Goal: Information Seeking & Learning: Learn about a topic

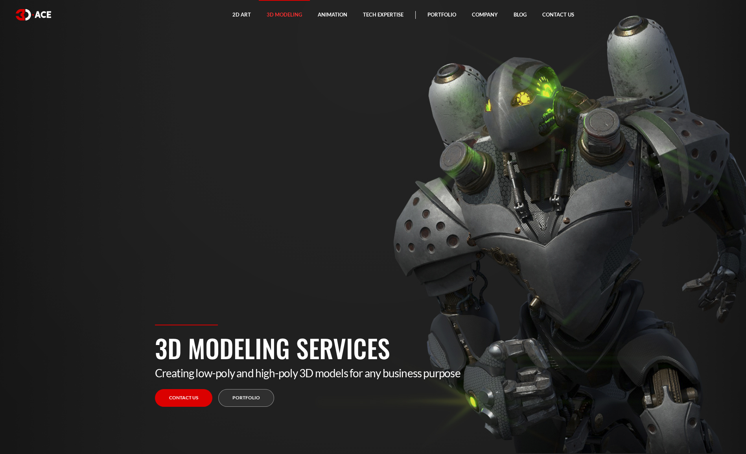
drag, startPoint x: 0, startPoint y: 0, endPoint x: 398, endPoint y: 257, distance: 474.1
click at [398, 257] on section "3D Modeling Services Creating low-poly and high-poly 3D models for any business…" at bounding box center [373, 227] width 746 height 454
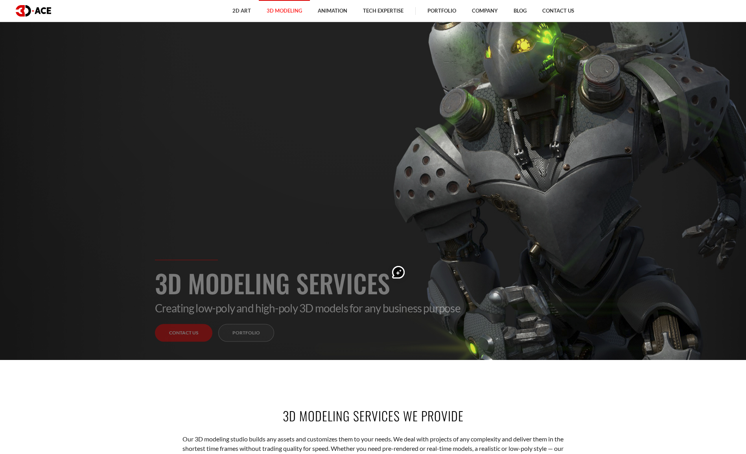
scroll to position [84, 0]
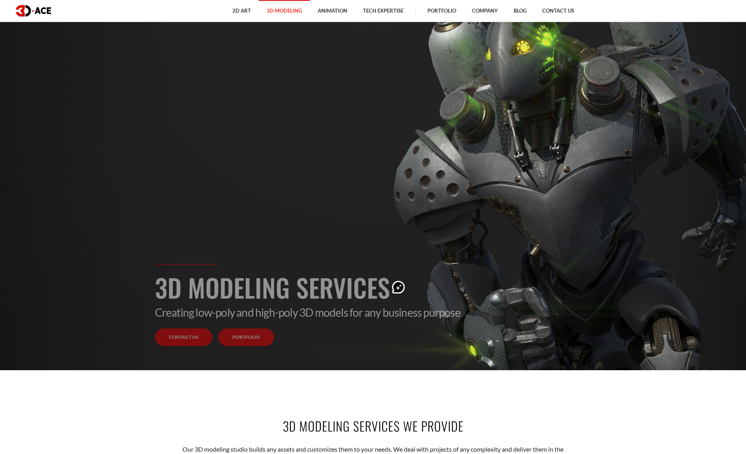
click at [253, 338] on link "Portfolio" at bounding box center [246, 338] width 56 height 18
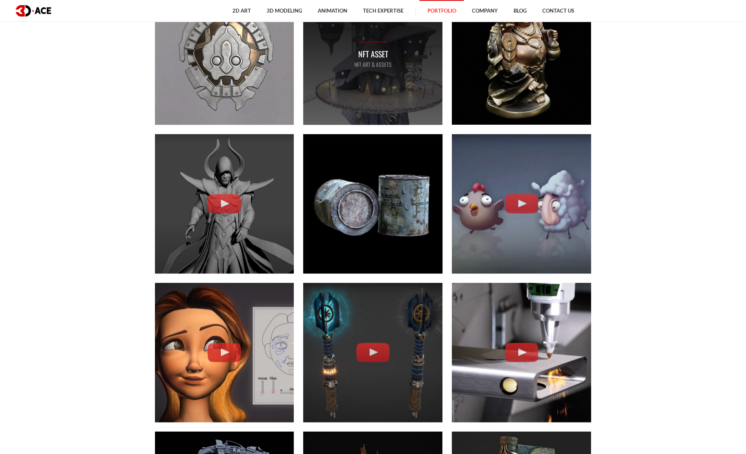
scroll to position [1383, 0]
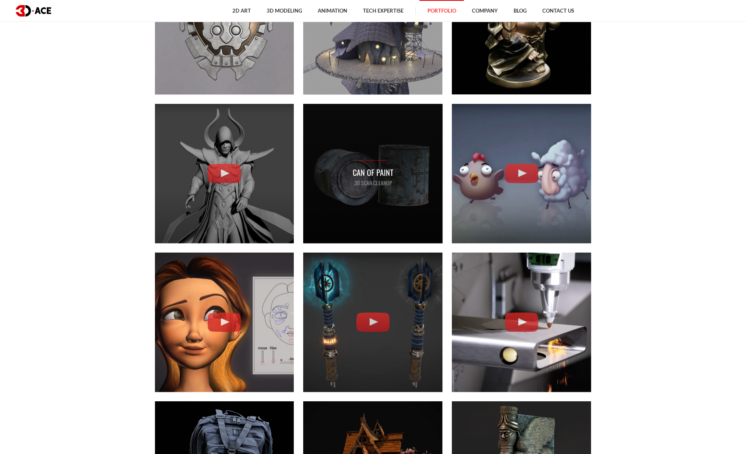
click at [395, 187] on div "Сan of paint 3D Scan Cleanup" at bounding box center [372, 173] width 139 height 139
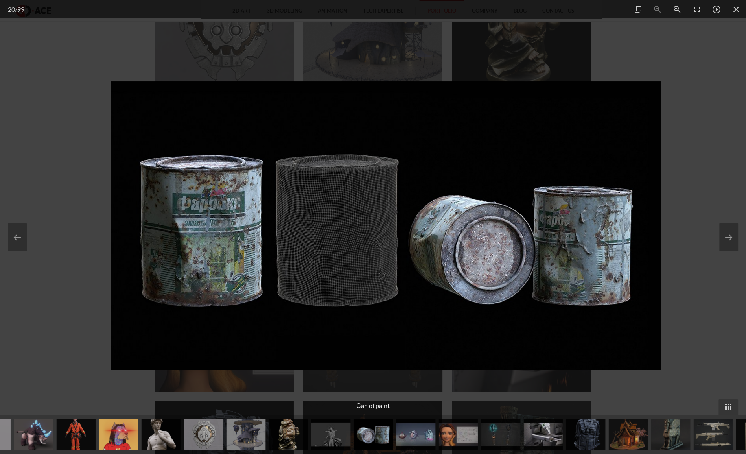
drag, startPoint x: 348, startPoint y: 220, endPoint x: 491, endPoint y: 224, distance: 142.9
click at [491, 224] on img at bounding box center [386, 225] width 551 height 288
